Goal: Task Accomplishment & Management: Complete application form

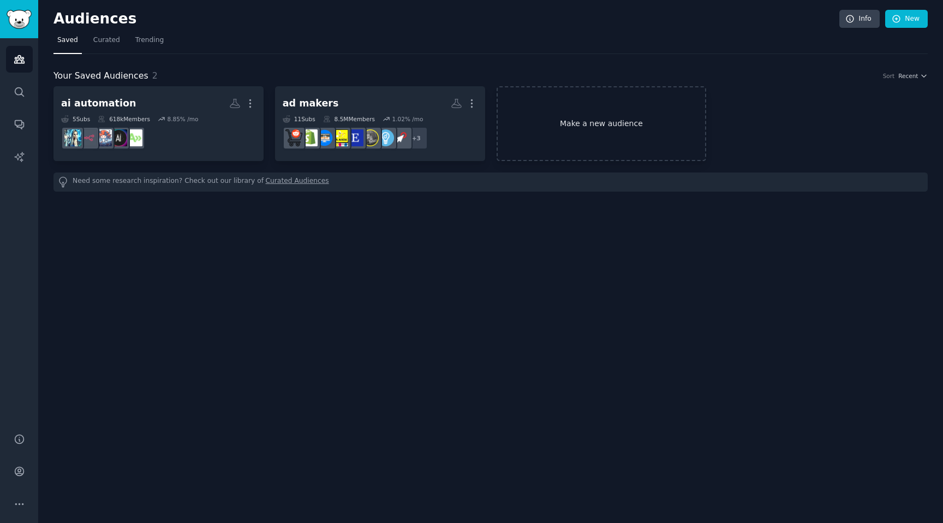
click at [609, 104] on link "Make a new audience" at bounding box center [602, 123] width 210 height 75
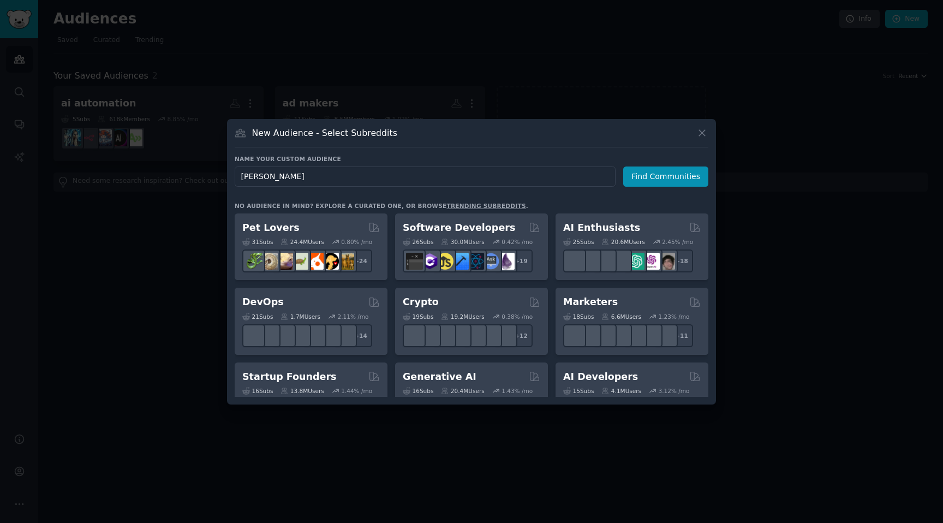
type input "social"
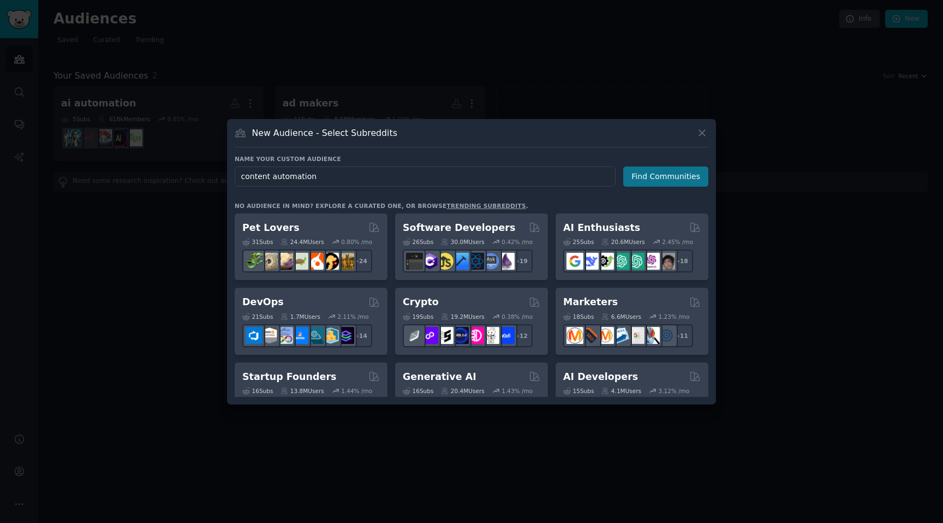
type input "content automation"
click at [681, 177] on button "Find Communities" at bounding box center [665, 176] width 85 height 20
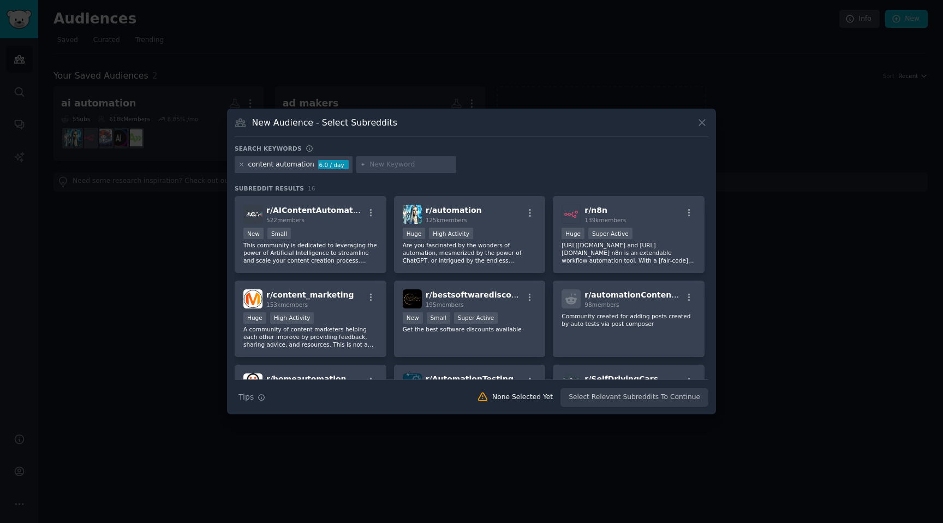
click at [388, 168] on input "text" at bounding box center [411, 165] width 83 height 10
click at [325, 295] on span "r/ content_marketing" at bounding box center [310, 294] width 88 height 9
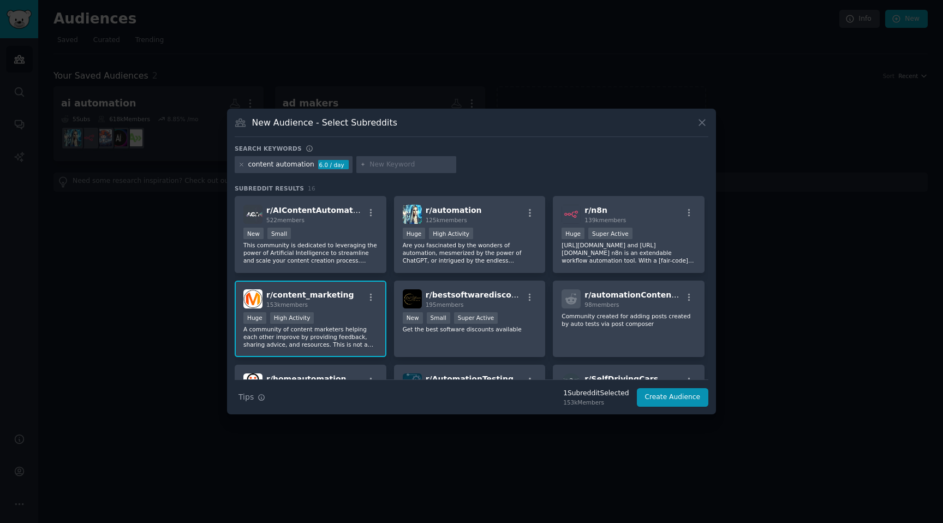
click at [388, 154] on div "Search keywords" at bounding box center [472, 150] width 474 height 11
click at [388, 176] on div "content automation 6.0 / day" at bounding box center [472, 166] width 474 height 21
click at [393, 157] on div at bounding box center [406, 164] width 100 height 17
click at [390, 163] on input "text" at bounding box center [411, 165] width 83 height 10
type input "[PERSON_NAME]"
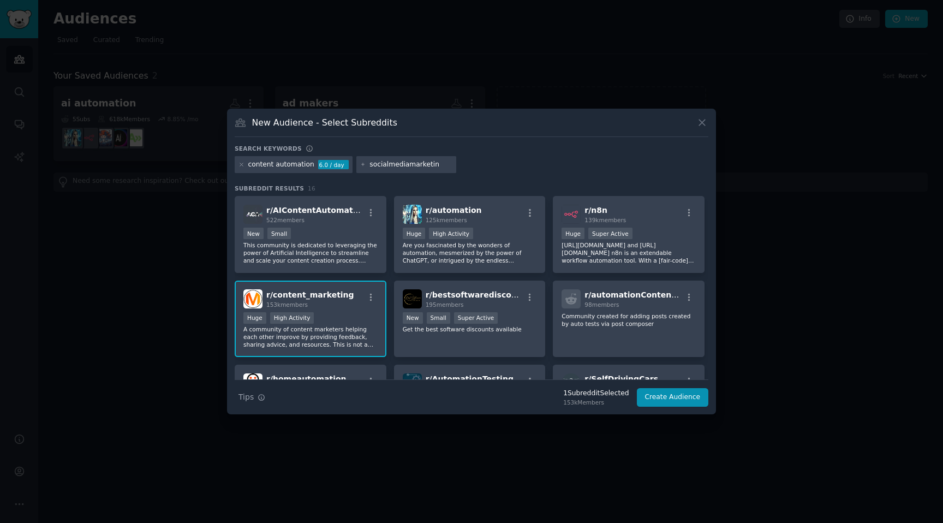
type input "socialmediamarketing"
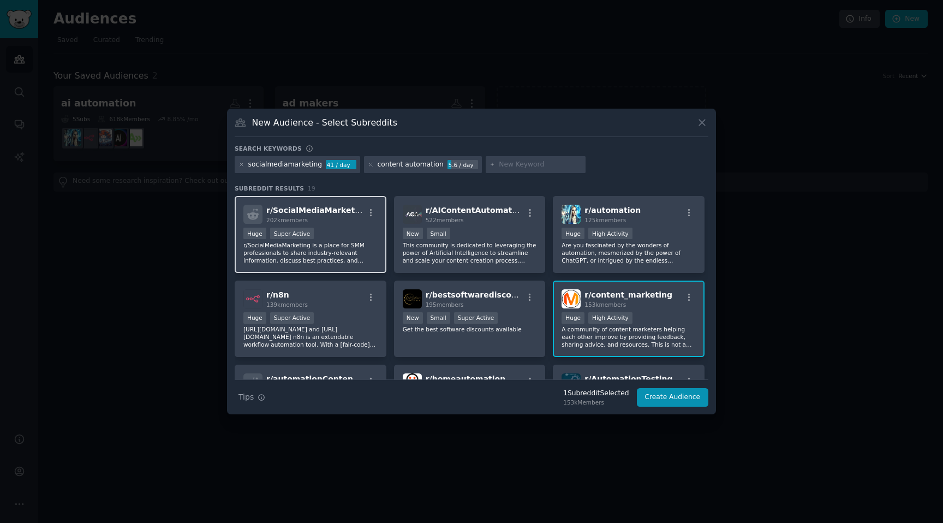
click at [324, 212] on span "r/ SocialMediaMarketing" at bounding box center [317, 210] width 102 height 9
click at [239, 165] on icon at bounding box center [242, 165] width 6 height 6
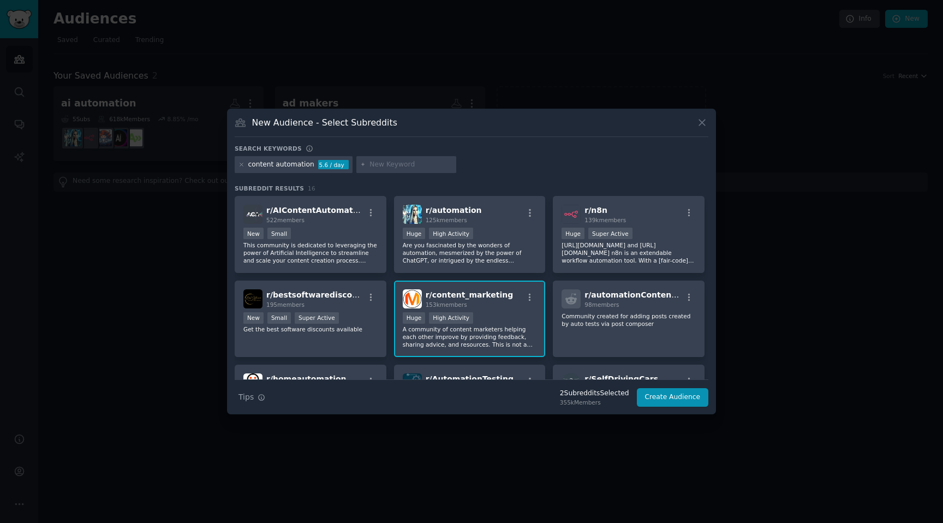
click at [239, 165] on icon at bounding box center [242, 165] width 6 height 6
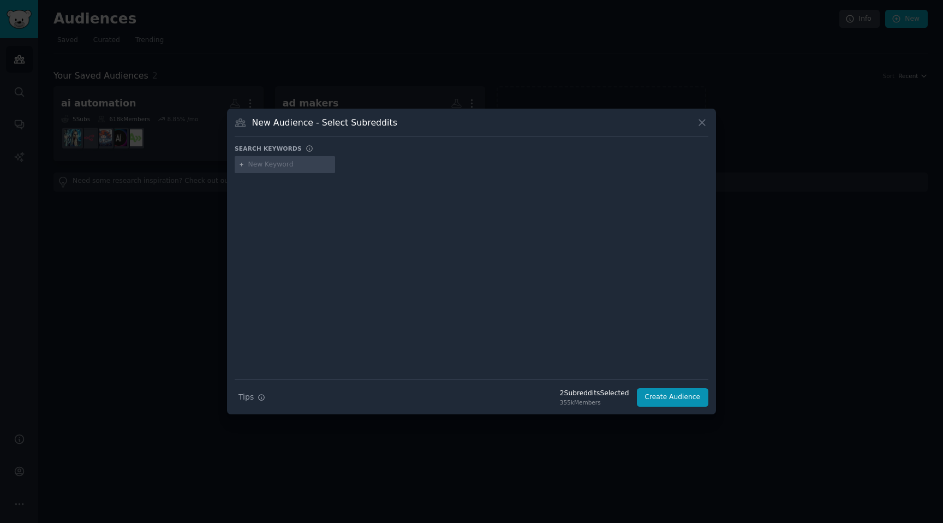
click at [282, 164] on input "text" at bounding box center [289, 165] width 83 height 10
type input "dropshipping"
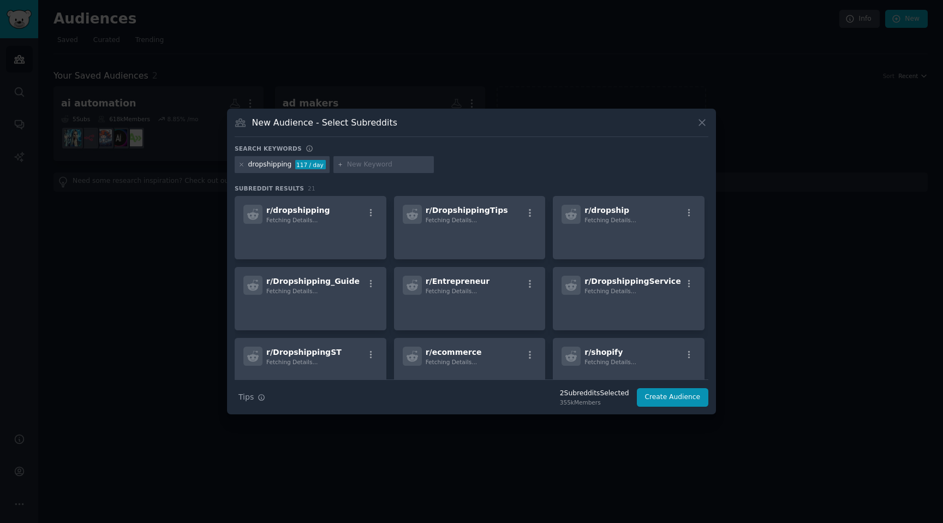
click at [335, 215] on div "r/ dropshipping Fetching Details..." at bounding box center [310, 214] width 134 height 19
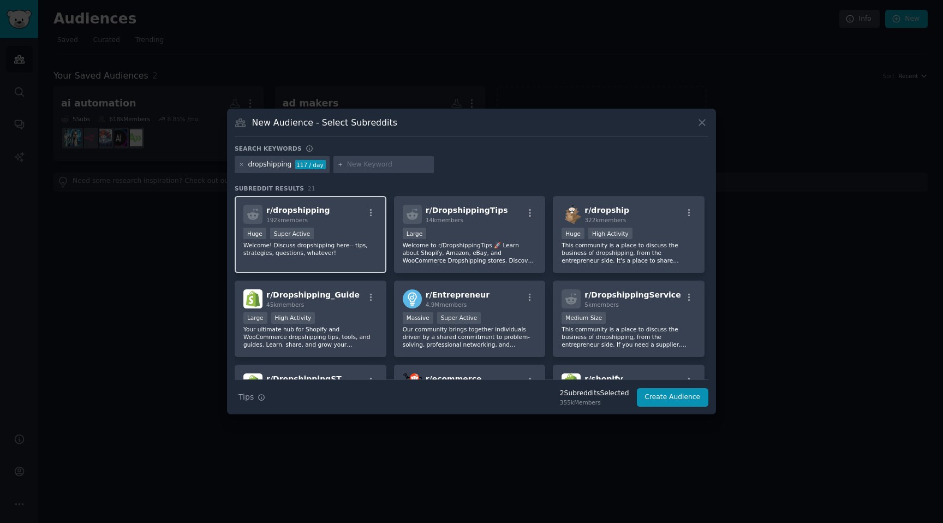
click at [366, 222] on div "r/ dropshipping 192k members" at bounding box center [310, 214] width 134 height 19
click at [380, 156] on div at bounding box center [384, 164] width 100 height 17
click at [379, 160] on input "text" at bounding box center [388, 165] width 83 height 10
type input "shopify"
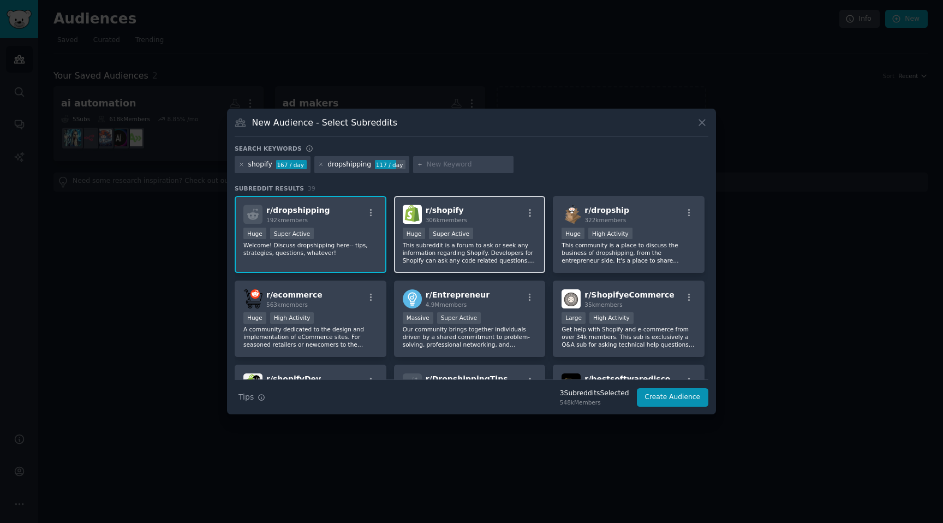
click at [518, 215] on div "r/ shopify 306k members" at bounding box center [470, 214] width 134 height 19
click at [442, 163] on input "text" at bounding box center [468, 165] width 83 height 10
click at [677, 397] on button "Create Audience" at bounding box center [673, 397] width 72 height 19
